Goal: Task Accomplishment & Management: Use online tool/utility

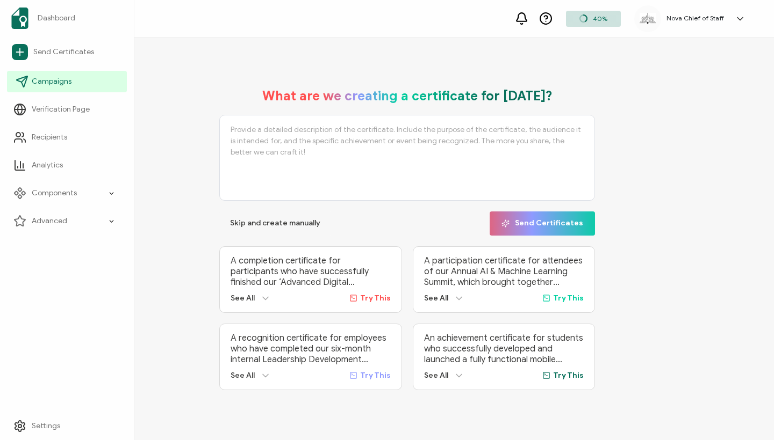
click at [30, 74] on link "Campaigns" at bounding box center [67, 81] width 120 height 21
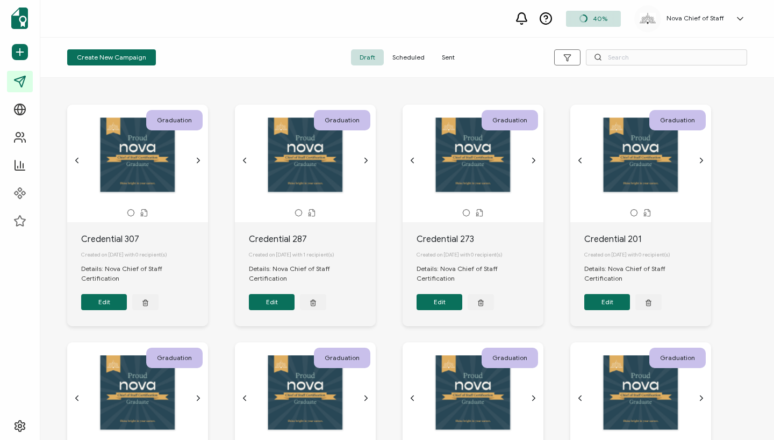
click at [445, 58] on span "Sent" at bounding box center [448, 57] width 30 height 16
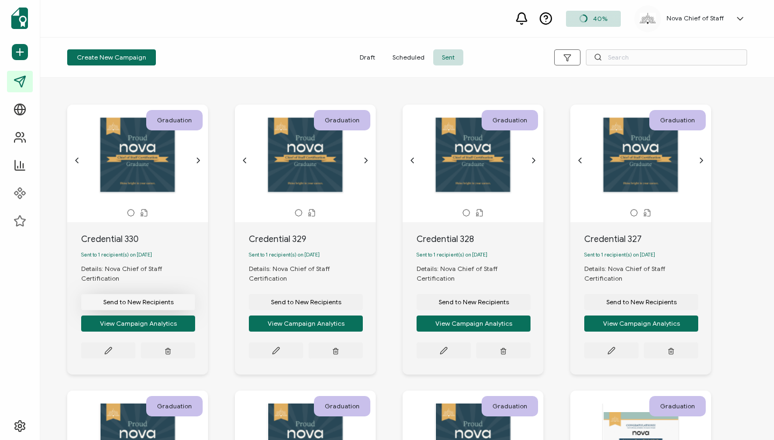
click at [161, 299] on span "Send to New Recipients" at bounding box center [138, 302] width 70 height 6
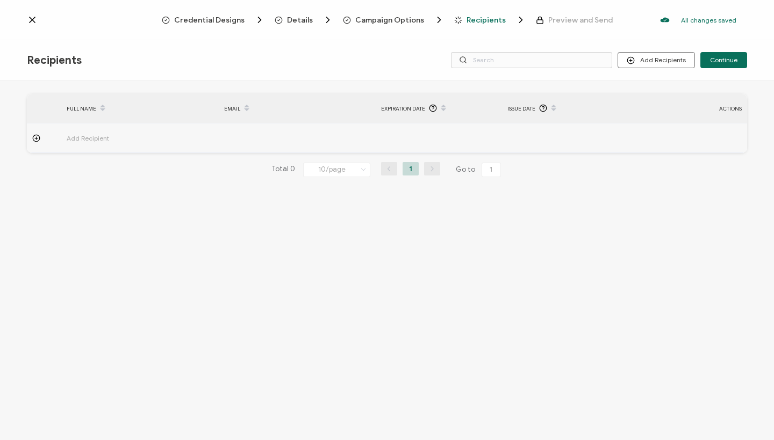
click at [81, 139] on span "Add Recipient" at bounding box center [118, 138] width 102 height 12
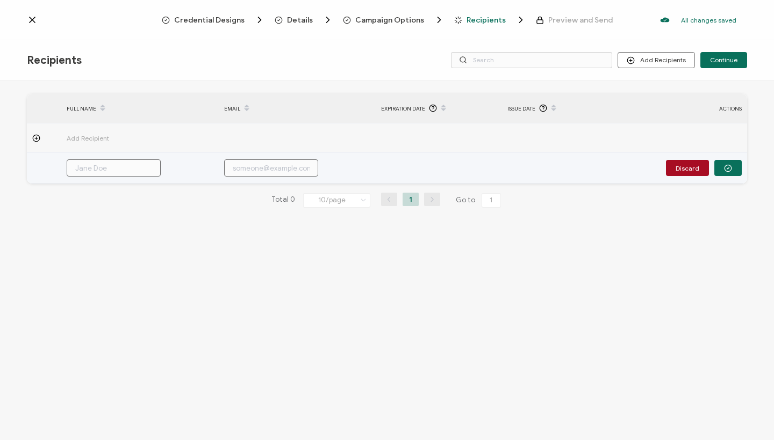
click at [98, 169] on input "text" at bounding box center [114, 168] width 94 height 17
paste input "[PERSON_NAME]"
type input "[PERSON_NAME]"
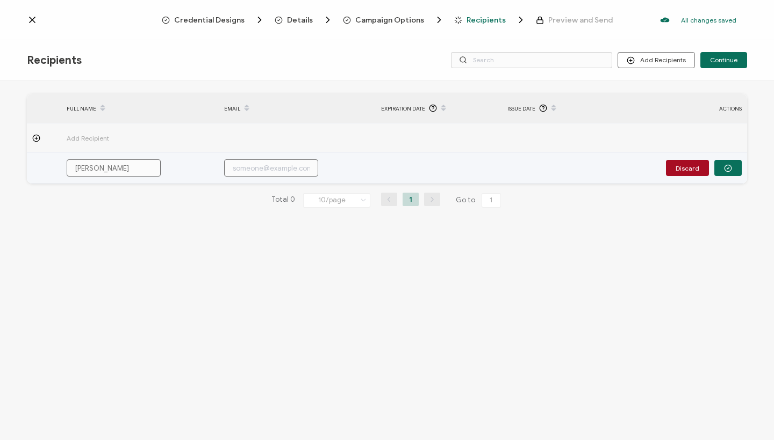
click at [285, 169] on input "text" at bounding box center [271, 168] width 94 height 17
paste input "[EMAIL_ADDRESS][DOMAIN_NAME]"
type input "[EMAIL_ADDRESS][DOMAIN_NAME]"
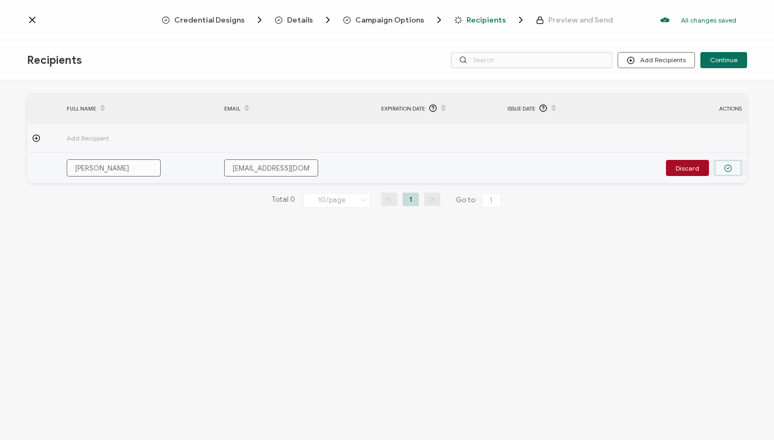
click at [731, 167] on circle "button" at bounding box center [727, 168] width 7 height 7
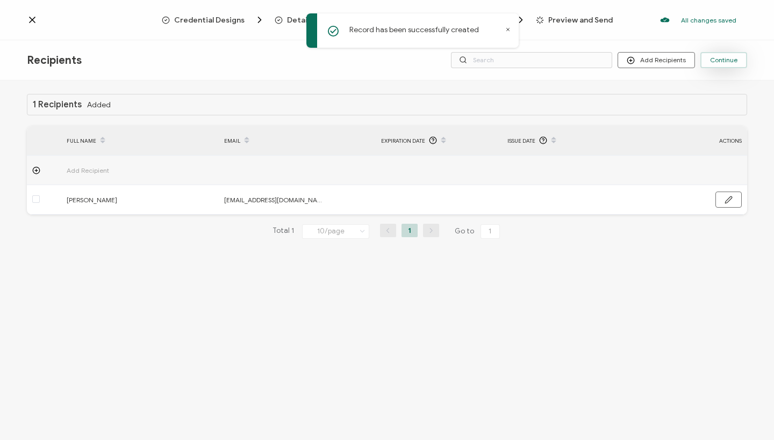
click at [736, 61] on span "Continue" at bounding box center [723, 60] width 27 height 6
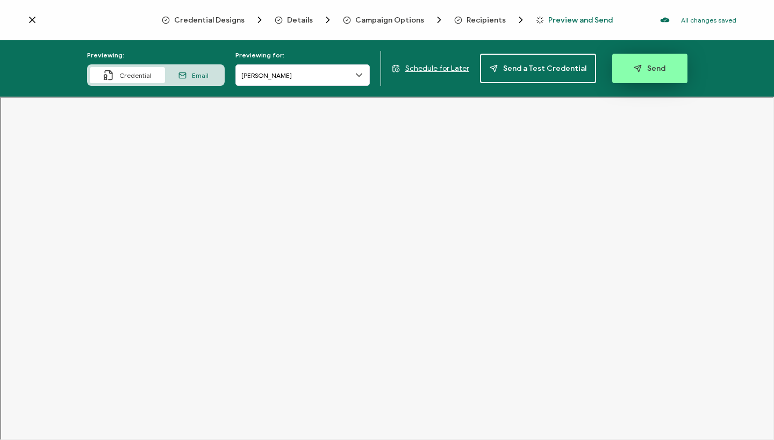
click at [650, 66] on span "Send" at bounding box center [649, 68] width 32 height 8
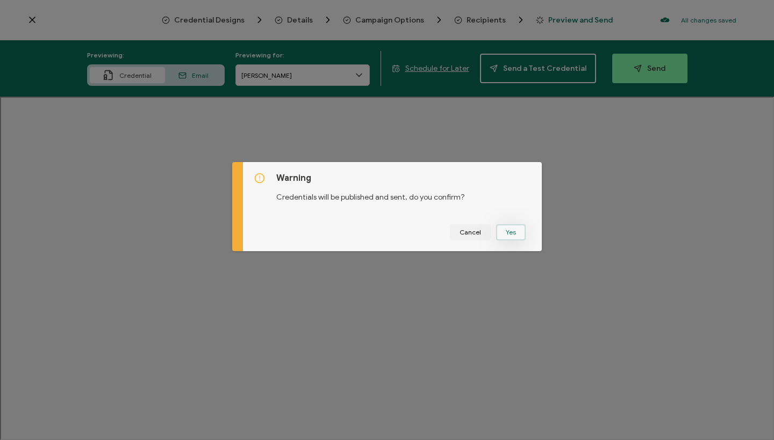
click at [511, 229] on button "Yes" at bounding box center [511, 233] width 30 height 16
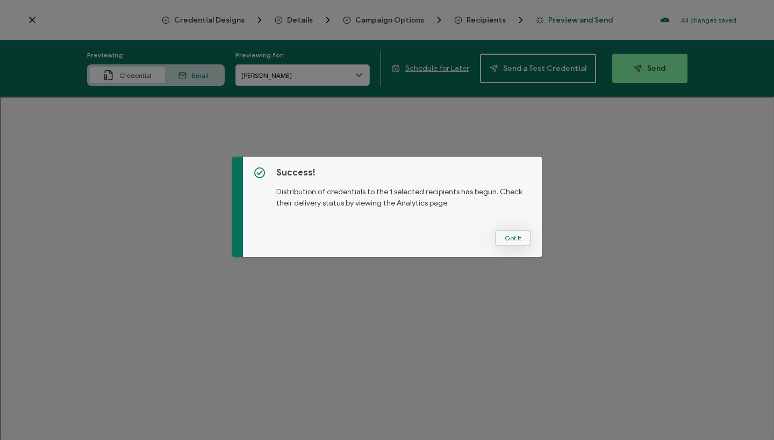
click at [505, 237] on button "Got It" at bounding box center [513, 238] width 36 height 16
